Goal: Check status: Check status

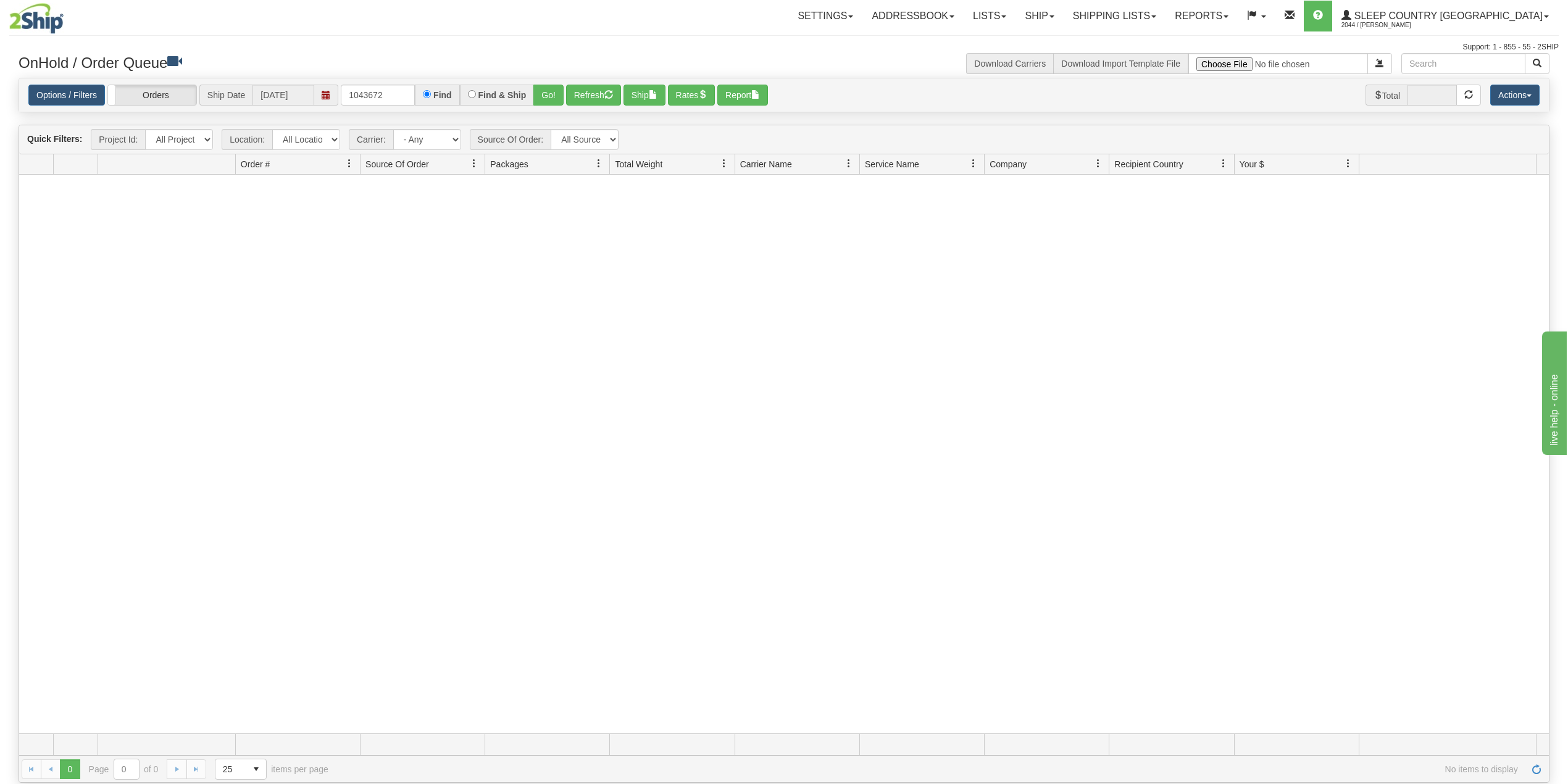
click at [373, 87] on input "1043672" at bounding box center [378, 95] width 74 height 21
type input "9000H989103"
click at [551, 99] on button "Go!" at bounding box center [549, 95] width 30 height 21
click at [1165, 12] on link "Shipping lists" at bounding box center [1114, 16] width 102 height 31
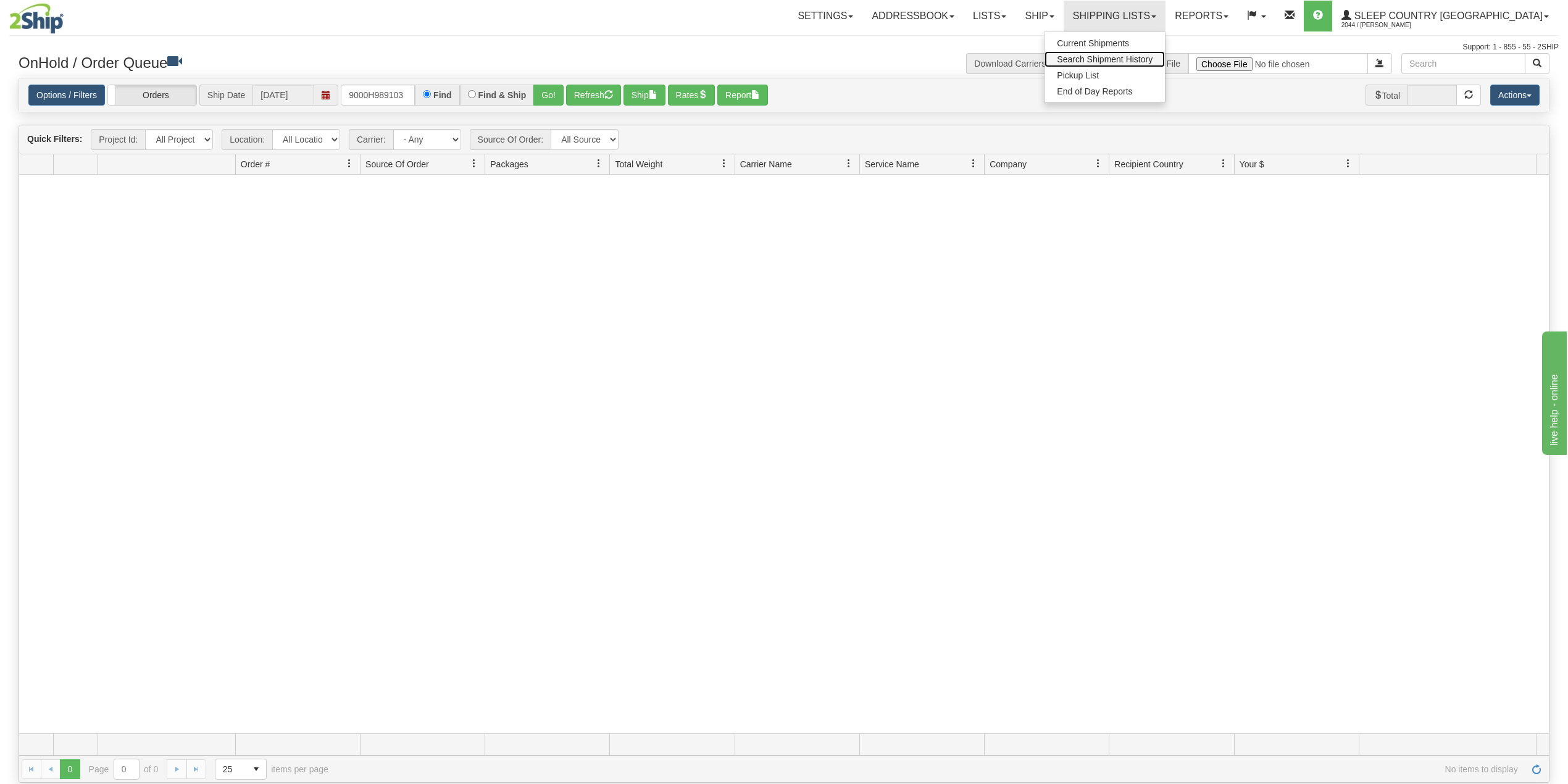
click at [1152, 59] on span "Search Shipment History" at bounding box center [1104, 59] width 96 height 10
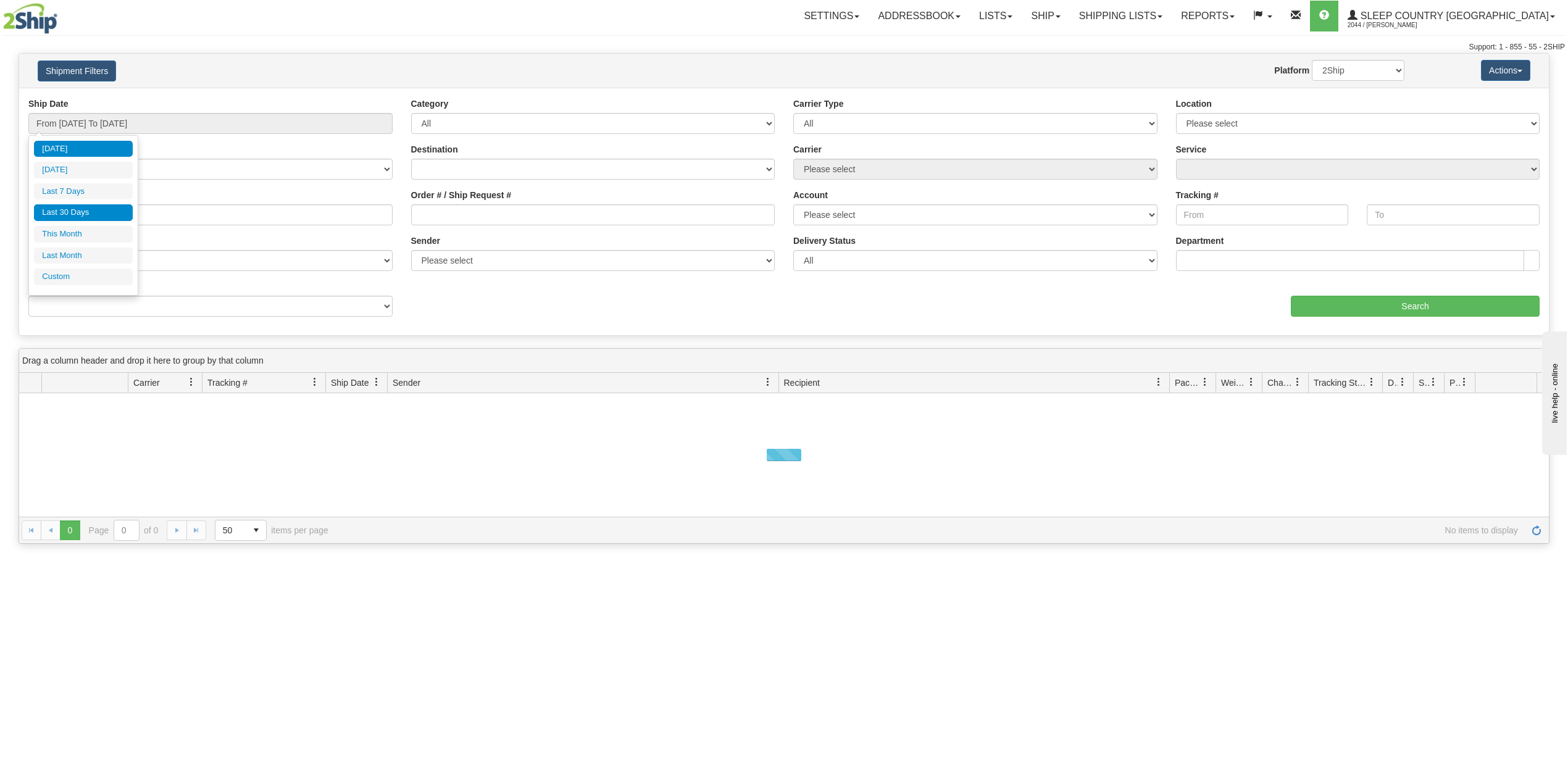
click at [89, 214] on li "Last 30 Days" at bounding box center [83, 212] width 99 height 17
type input "From 07/22/2025 To 08/20/2025"
click at [92, 215] on input "Reference / PO" at bounding box center [211, 214] width 364 height 21
paste input "9000H989103"
type input "9000H989103"
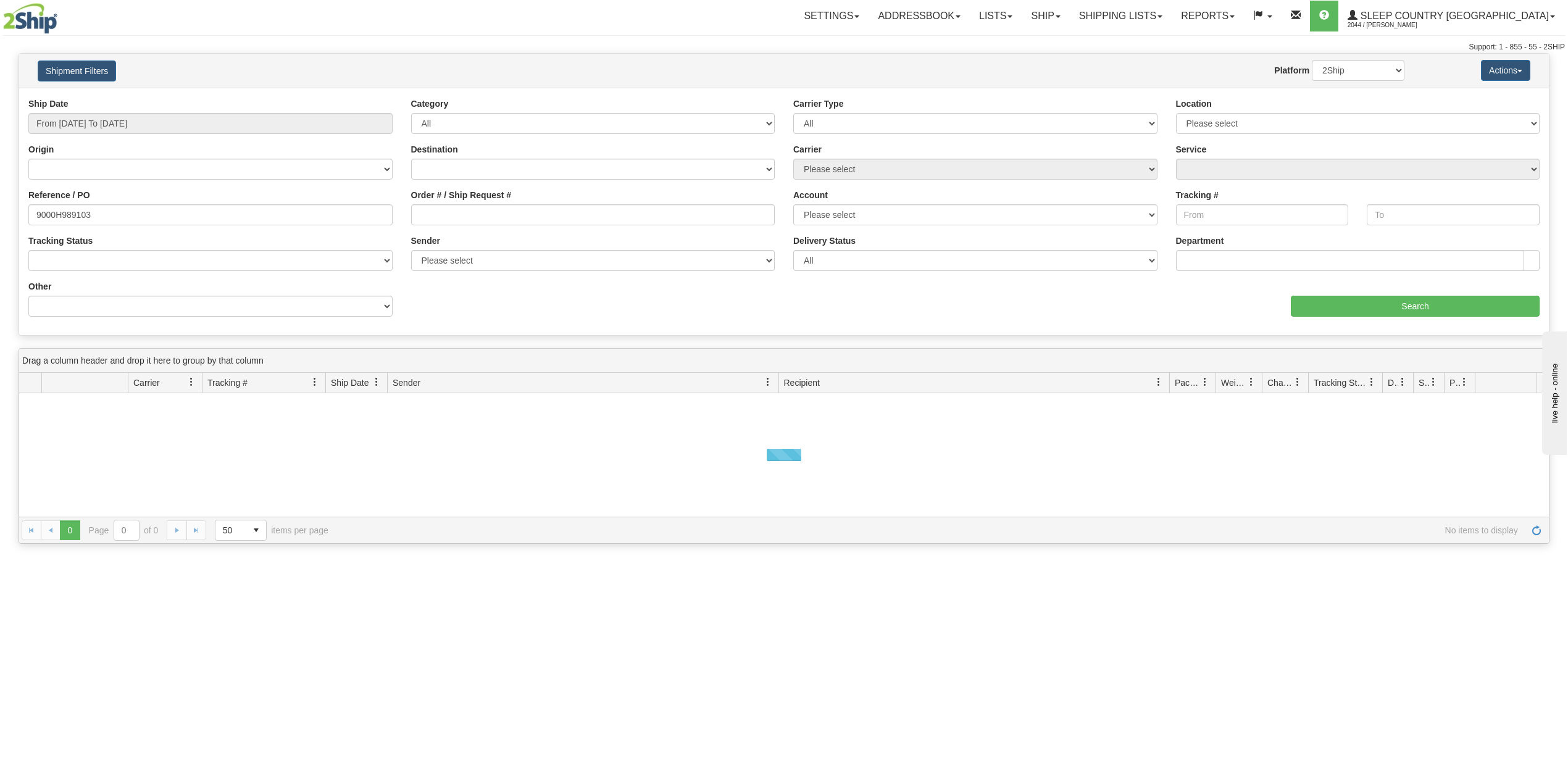
click at [1351, 291] on div "aaa Search" at bounding box center [1167, 298] width 765 height 36
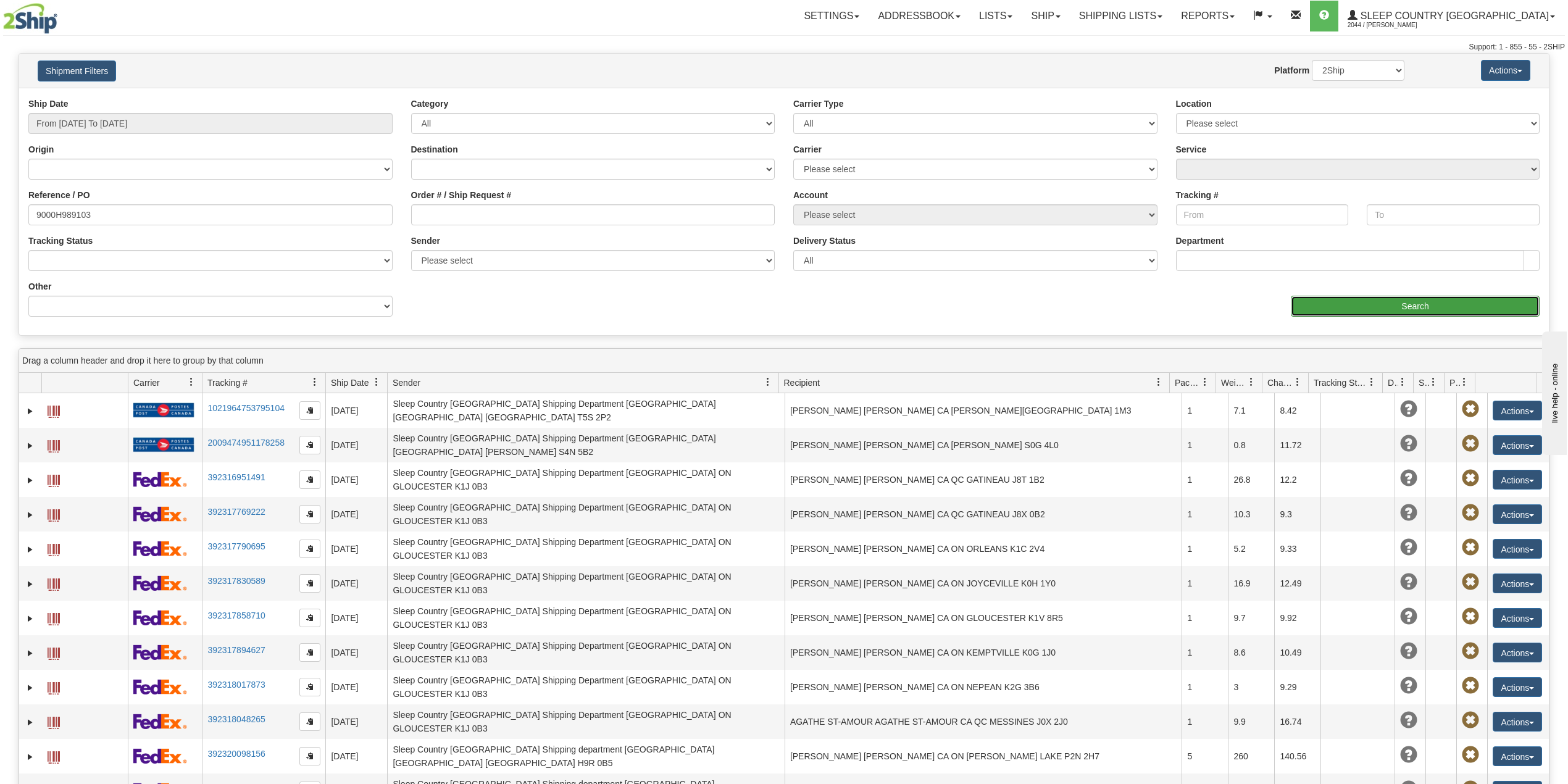
click at [1344, 307] on input "Search" at bounding box center [1415, 306] width 249 height 21
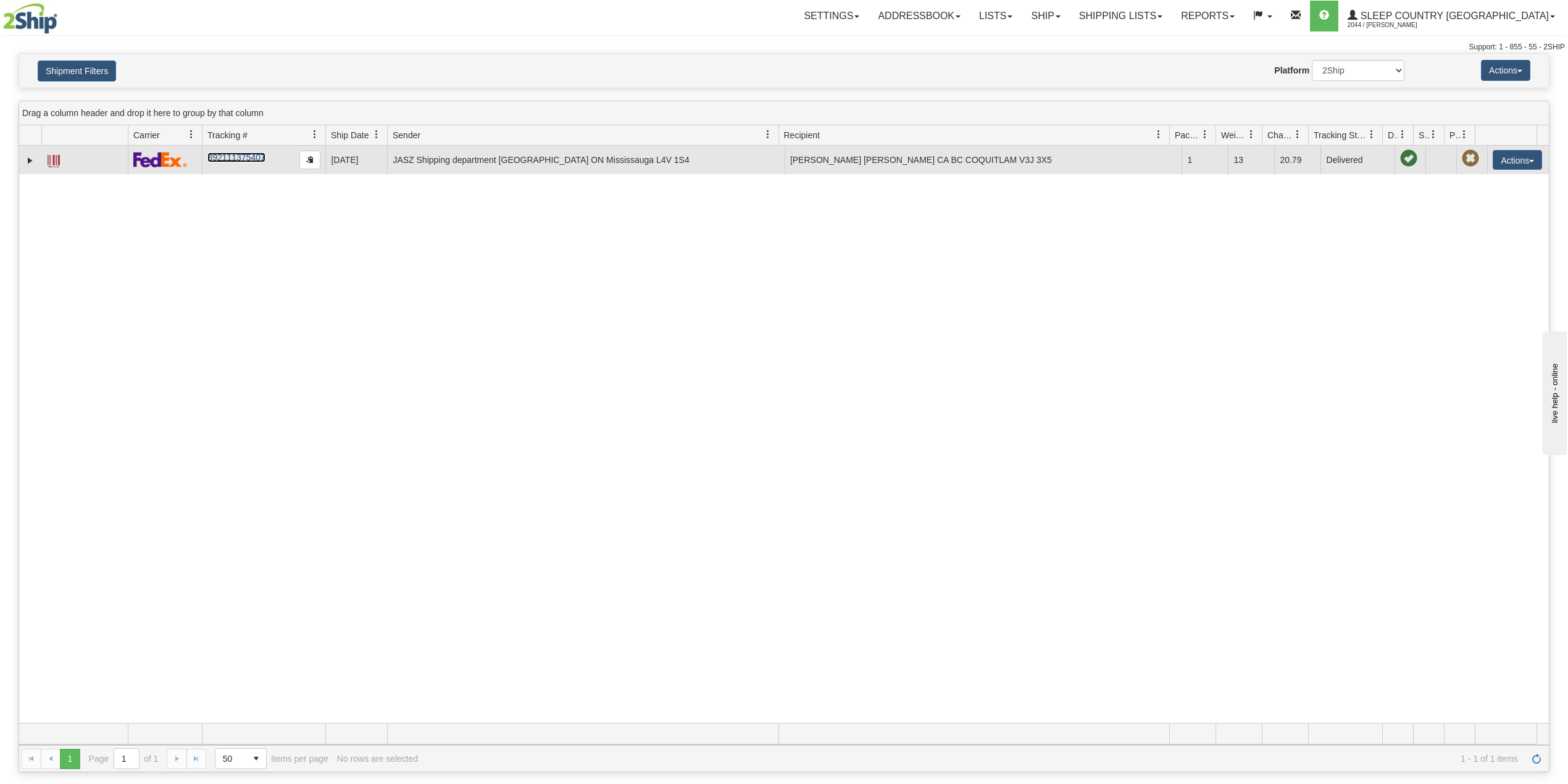
click at [243, 156] on link "392111375407" at bounding box center [236, 157] width 57 height 10
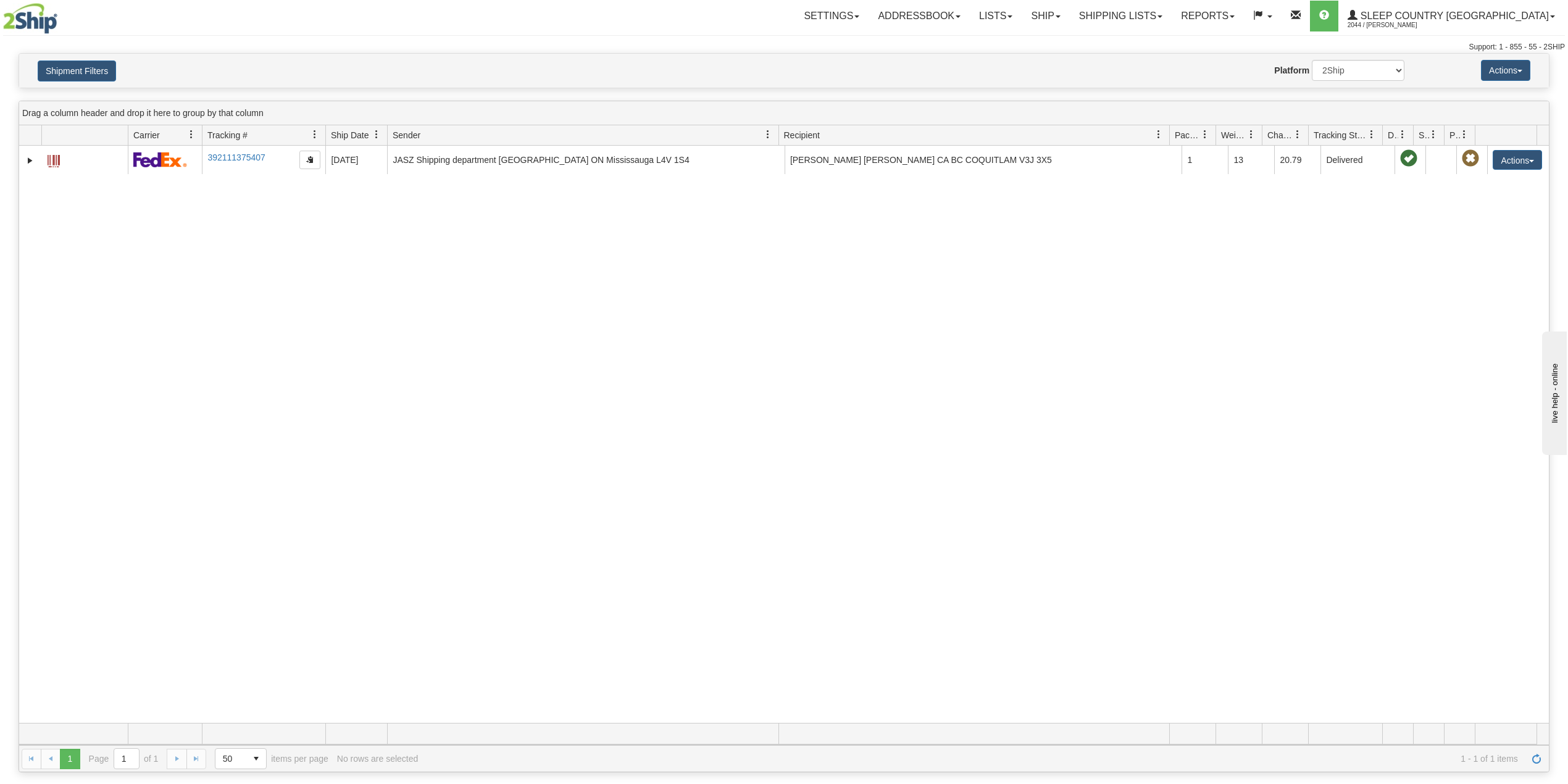
click at [667, 381] on div "31447369 2044 392111375407 08/14/2025 08/14/2025 09:22:14 AM JASZ Shipping depa…" at bounding box center [784, 434] width 1530 height 577
